Goal: Transaction & Acquisition: Register for event/course

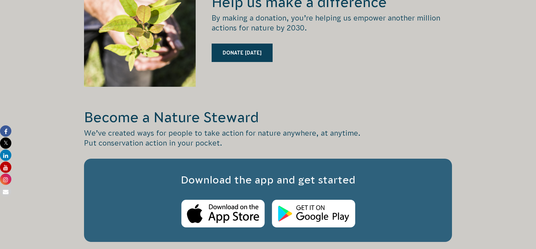
scroll to position [996, 0]
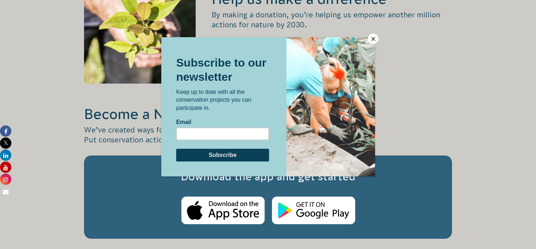
click at [372, 37] on button "Close" at bounding box center [373, 39] width 11 height 11
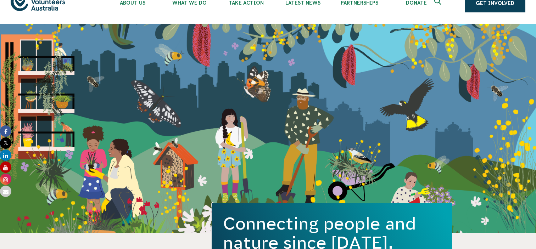
scroll to position [0, 0]
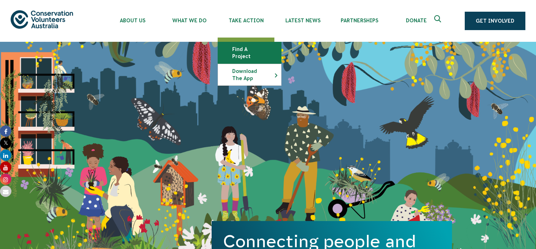
click at [246, 48] on link "Find a project" at bounding box center [249, 52] width 63 height 21
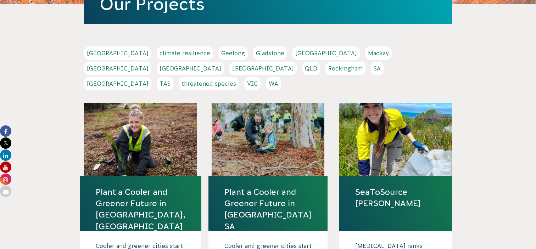
scroll to position [133, 0]
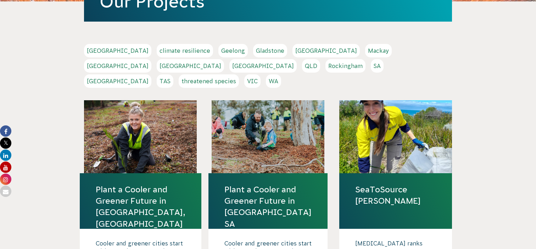
click at [260, 74] on link "VIC" at bounding box center [252, 80] width 16 height 13
click at [151, 59] on link "Melbourne" at bounding box center [117, 65] width 67 height 13
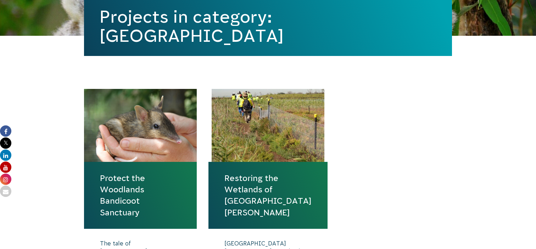
scroll to position [140, 0]
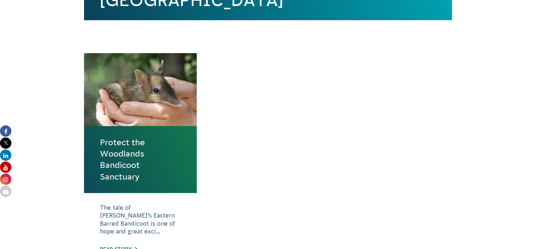
scroll to position [228, 0]
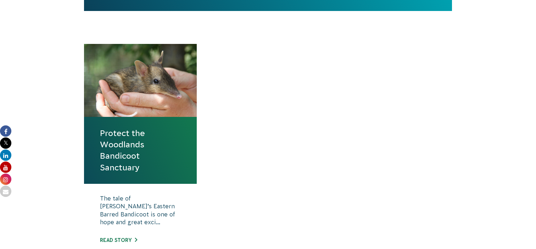
click at [161, 134] on link "Protect the Woodlands Bandicoot Sanctuary" at bounding box center [140, 151] width 81 height 46
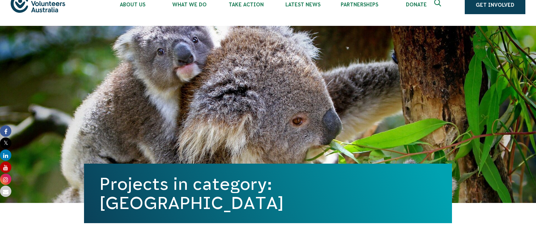
scroll to position [0, 0]
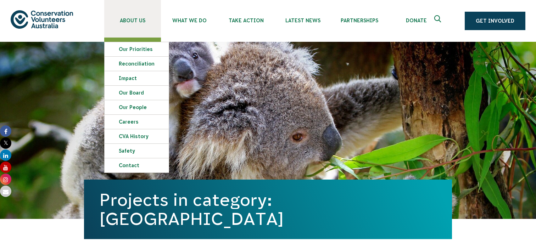
click at [134, 20] on span "About Us" at bounding box center [132, 21] width 57 height 6
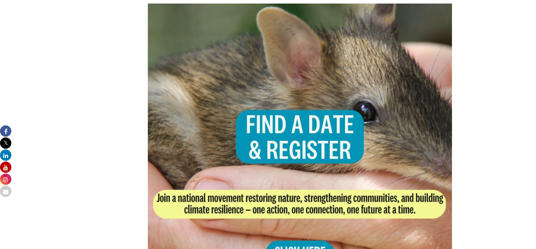
scroll to position [1349, 0]
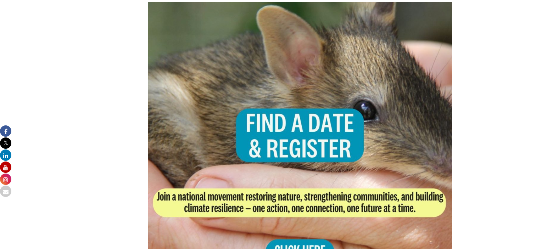
click at [279, 131] on img at bounding box center [300, 154] width 304 height 304
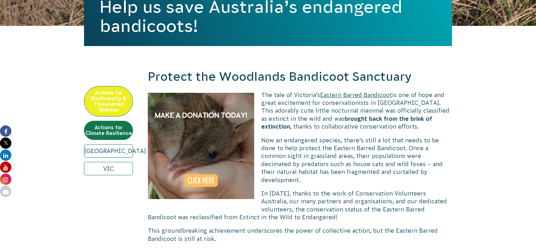
scroll to position [192, 0]
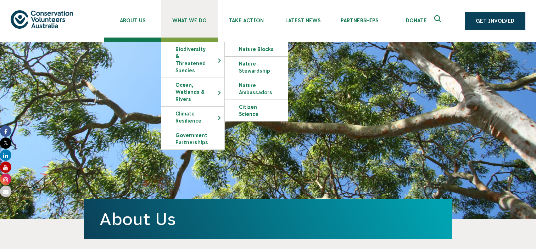
click at [177, 25] on link "What We Do" at bounding box center [189, 19] width 57 height 38
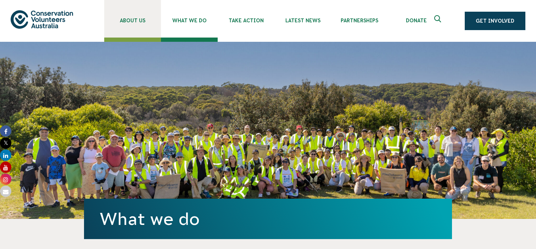
click at [135, 24] on link "About Us" at bounding box center [132, 19] width 57 height 38
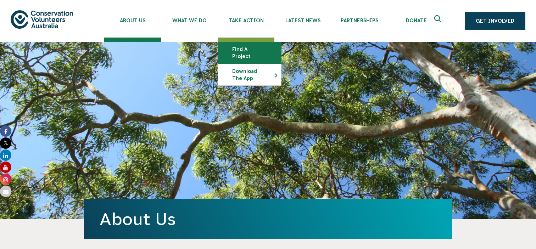
click at [240, 49] on link "Find a project" at bounding box center [249, 52] width 63 height 21
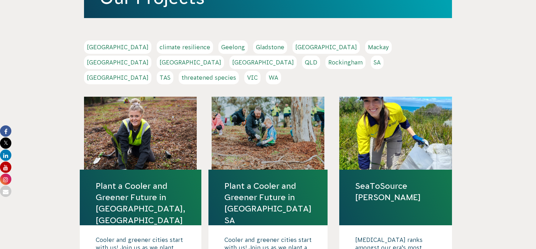
scroll to position [136, 0]
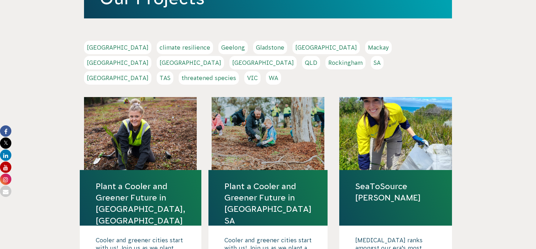
click at [151, 56] on link "[GEOGRAPHIC_DATA]" at bounding box center [117, 62] width 67 height 13
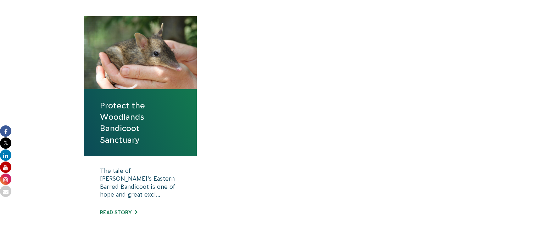
scroll to position [262, 0]
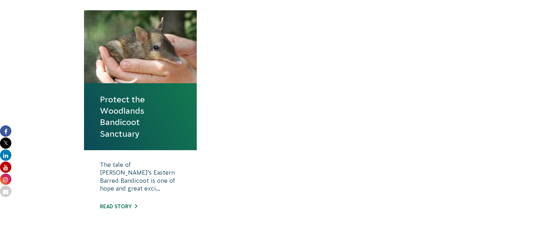
click at [165, 120] on link "Protect the Woodlands Bandicoot Sanctuary" at bounding box center [140, 117] width 81 height 46
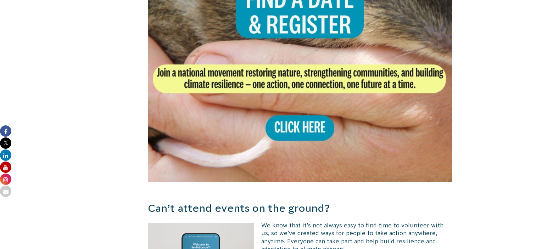
scroll to position [1471, 0]
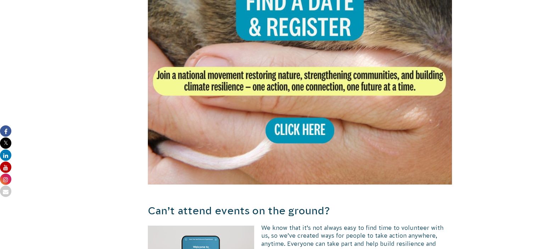
click at [314, 113] on img at bounding box center [300, 33] width 304 height 304
